Goal: Task Accomplishment & Management: Manage account settings

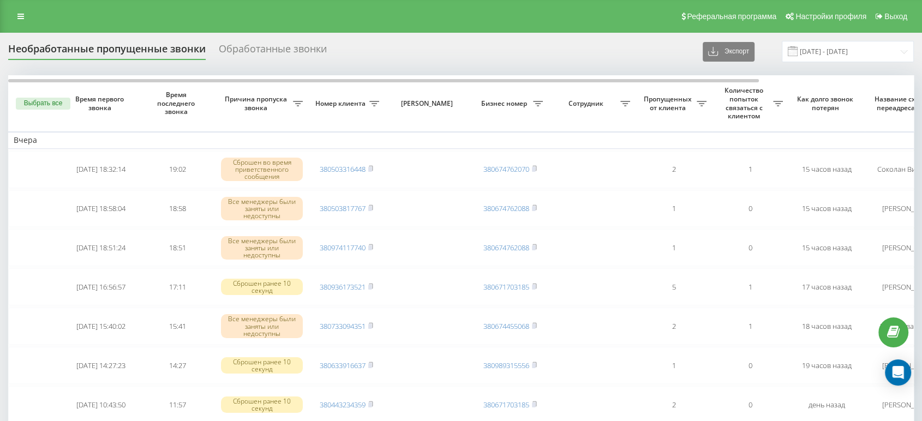
click at [31, 13] on div "Реферальная программа Настройки профиля Выход" at bounding box center [461, 16] width 922 height 33
click at [22, 21] on link at bounding box center [21, 16] width 20 height 15
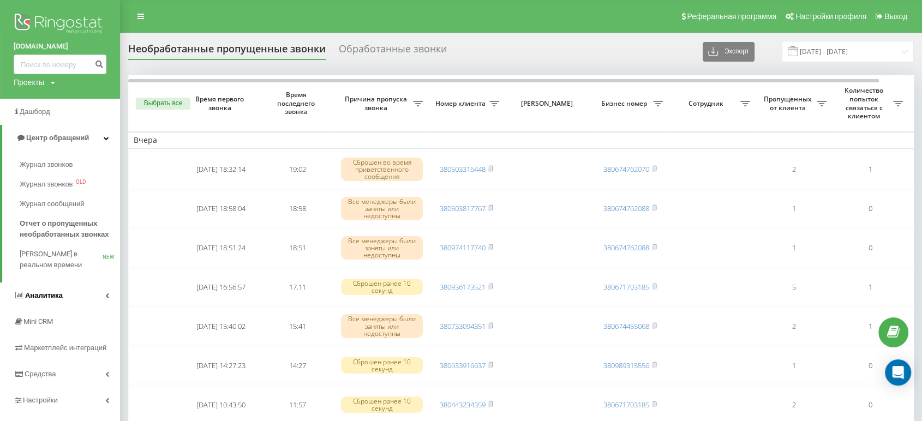
scroll to position [75, 0]
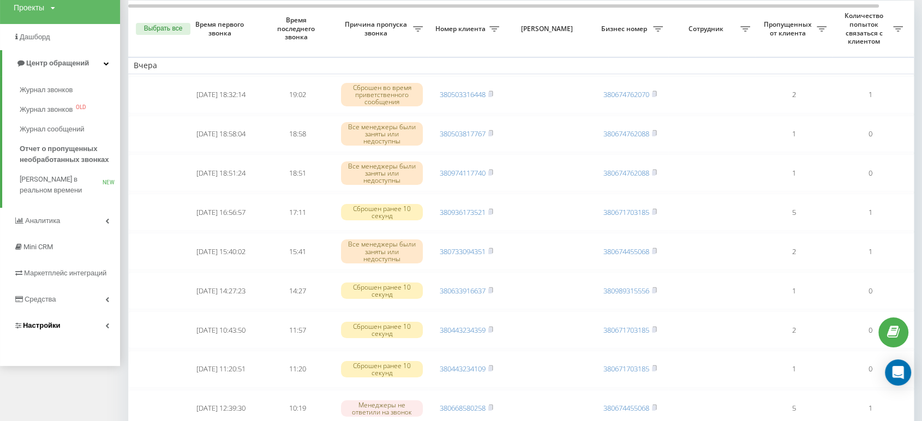
click at [63, 328] on link "Настройки" at bounding box center [60, 326] width 120 height 26
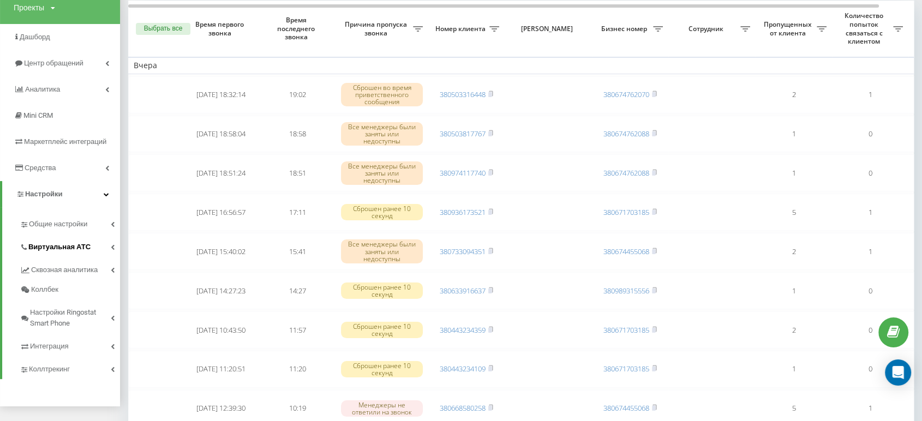
click at [75, 252] on span "Виртуальная АТС" at bounding box center [59, 247] width 62 height 11
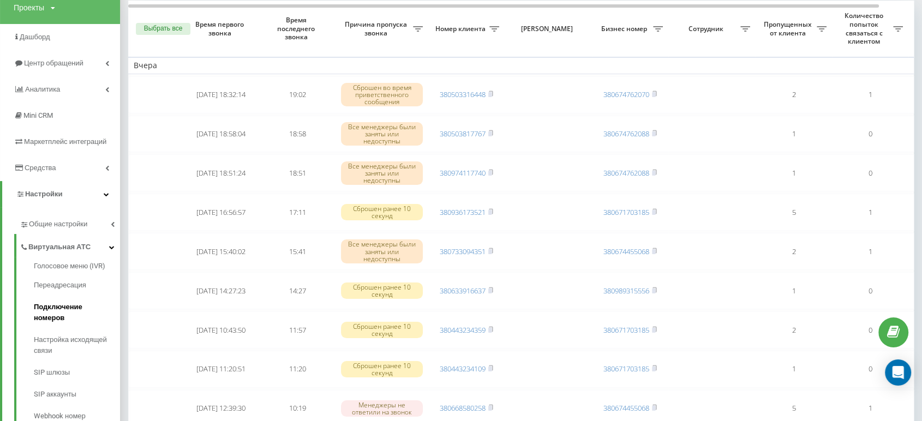
click at [71, 308] on span "Подключение номеров" at bounding box center [74, 313] width 81 height 22
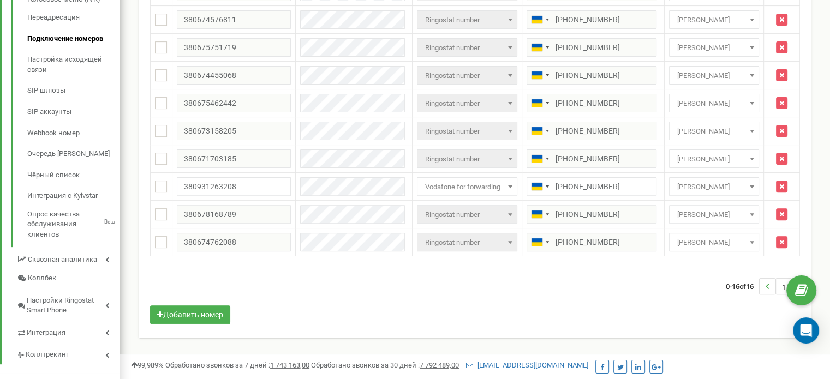
scroll to position [334, 0]
click at [706, 211] on span "Войтович Виталия" at bounding box center [714, 213] width 82 height 15
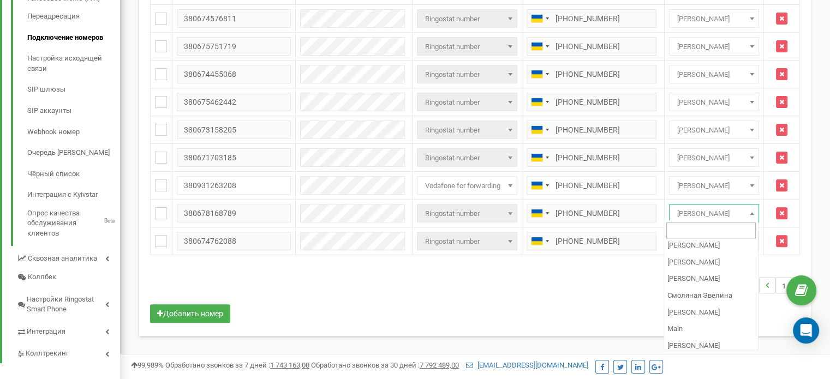
scroll to position [57, 0]
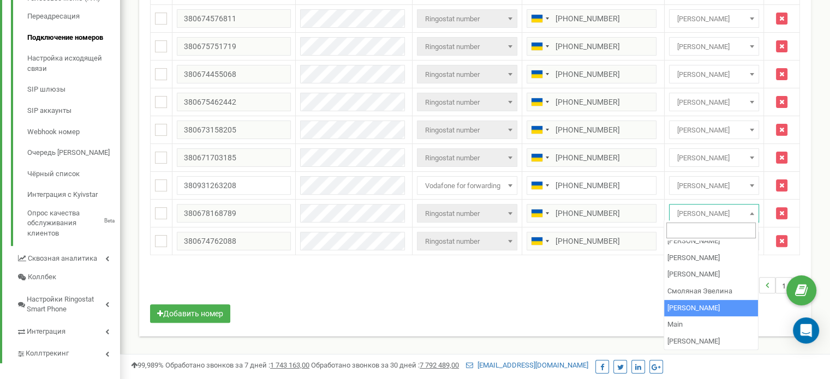
select select "72589"
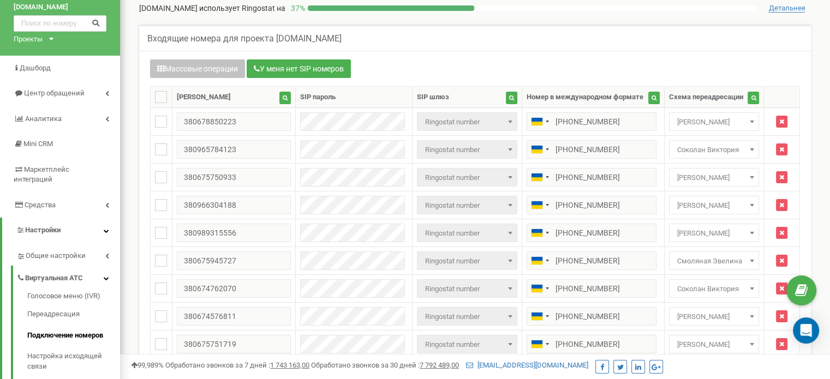
scroll to position [26, 0]
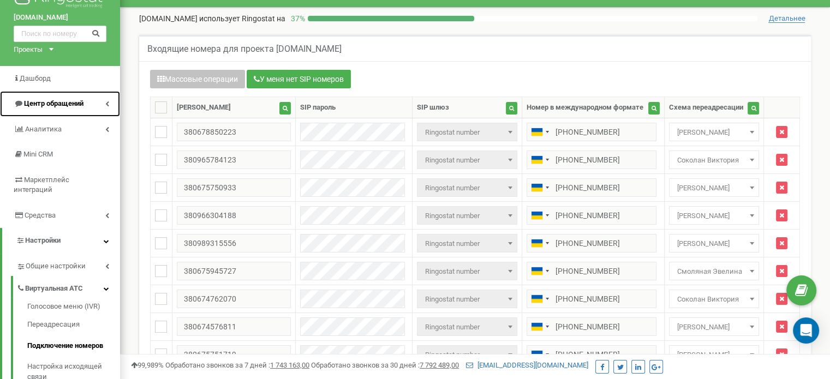
click at [61, 115] on link "Центр обращений" at bounding box center [60, 104] width 120 height 26
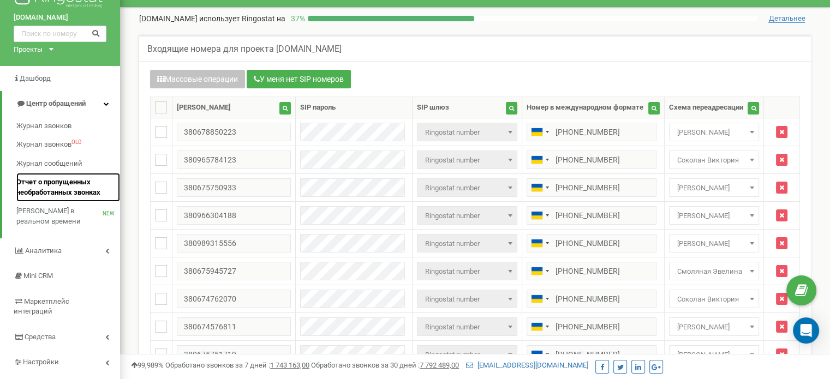
click at [52, 193] on span "Отчет о пропущенных необработанных звонках" at bounding box center [65, 187] width 98 height 20
drag, startPoint x: 523, startPoint y: 18, endPoint x: 502, endPoint y: 9, distance: 22.0
click at [502, 9] on div "[DOMAIN_NAME] использует Ringostat на 37 % Детальнее" at bounding box center [474, 16] width 693 height 16
drag, startPoint x: 509, startPoint y: 7, endPoint x: 449, endPoint y: 39, distance: 68.1
drag, startPoint x: 449, startPoint y: 39, endPoint x: 203, endPoint y: 32, distance: 246.7
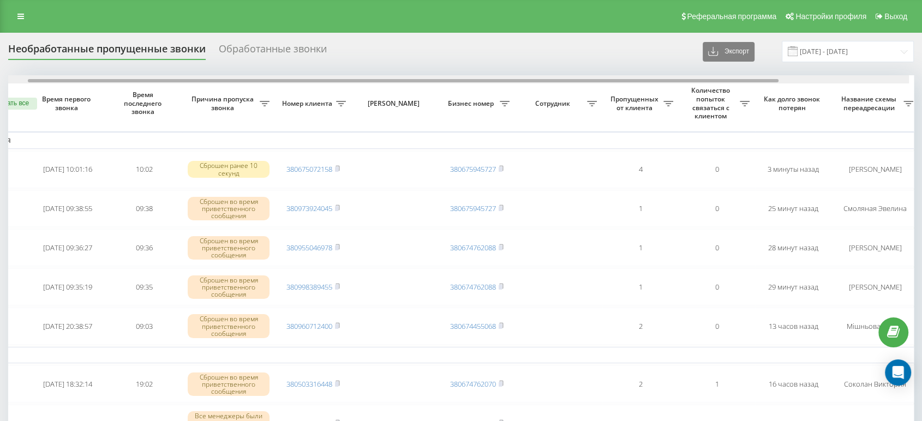
scroll to position [0, 35]
drag, startPoint x: 627, startPoint y: 82, endPoint x: 656, endPoint y: 82, distance: 28.9
click at [656, 82] on div at bounding box center [401, 80] width 751 height 3
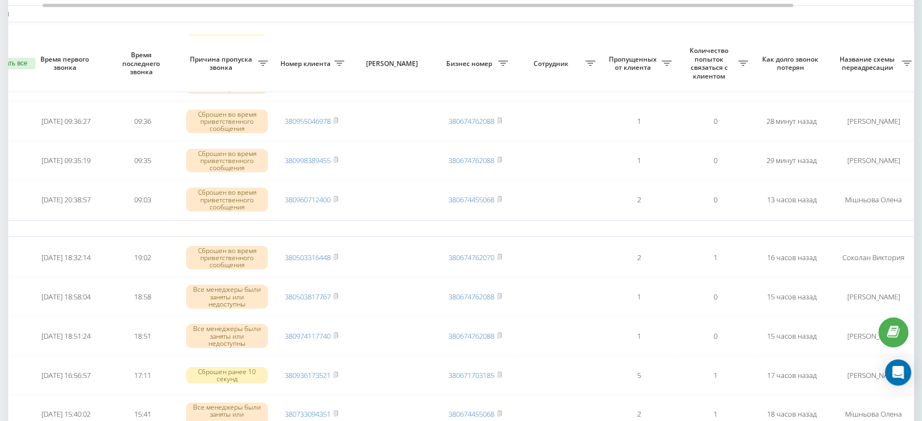
scroll to position [0, 0]
